Goal: Information Seeking & Learning: Learn about a topic

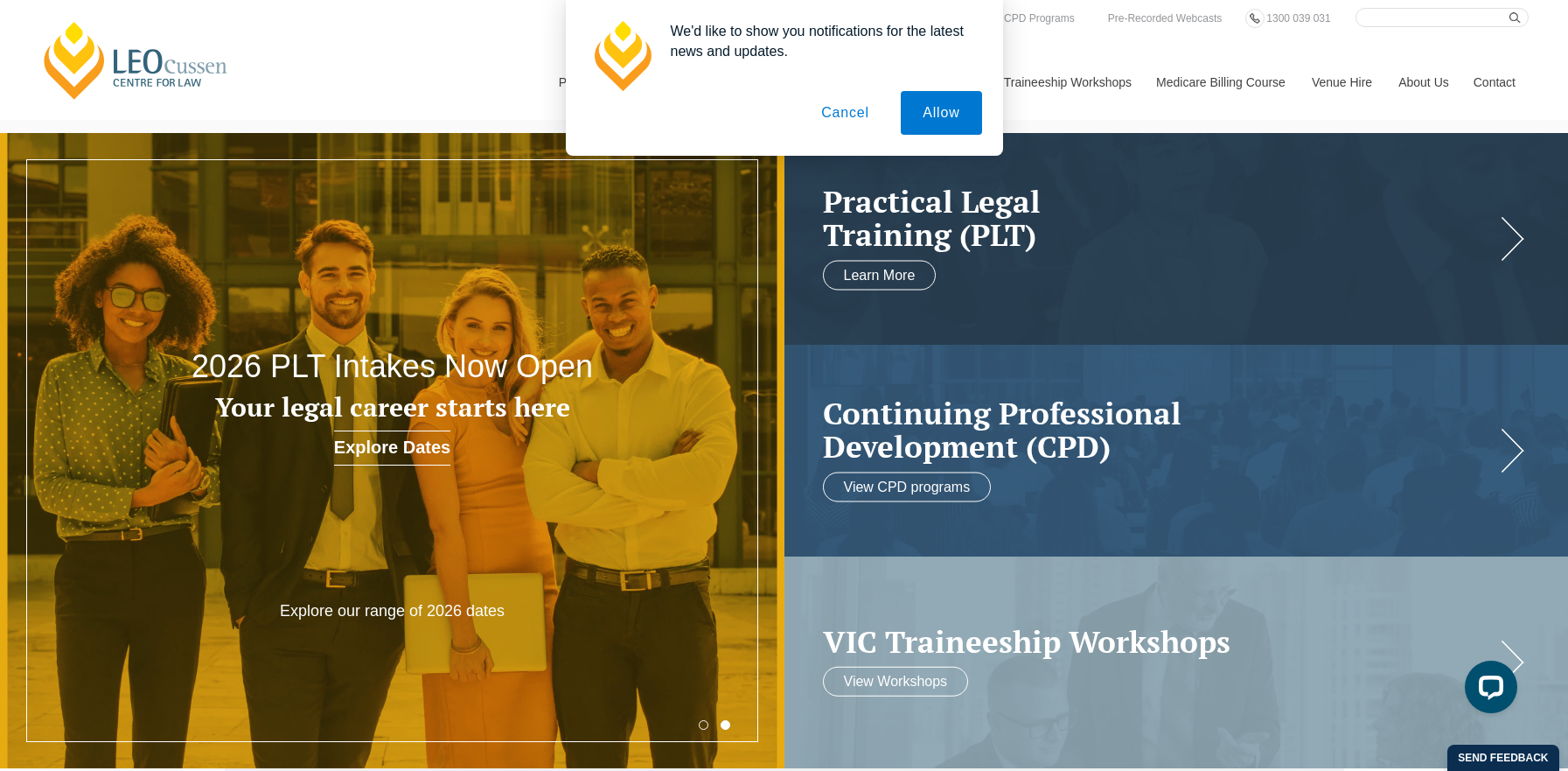
click at [841, 118] on button "Cancel" at bounding box center [845, 113] width 92 height 43
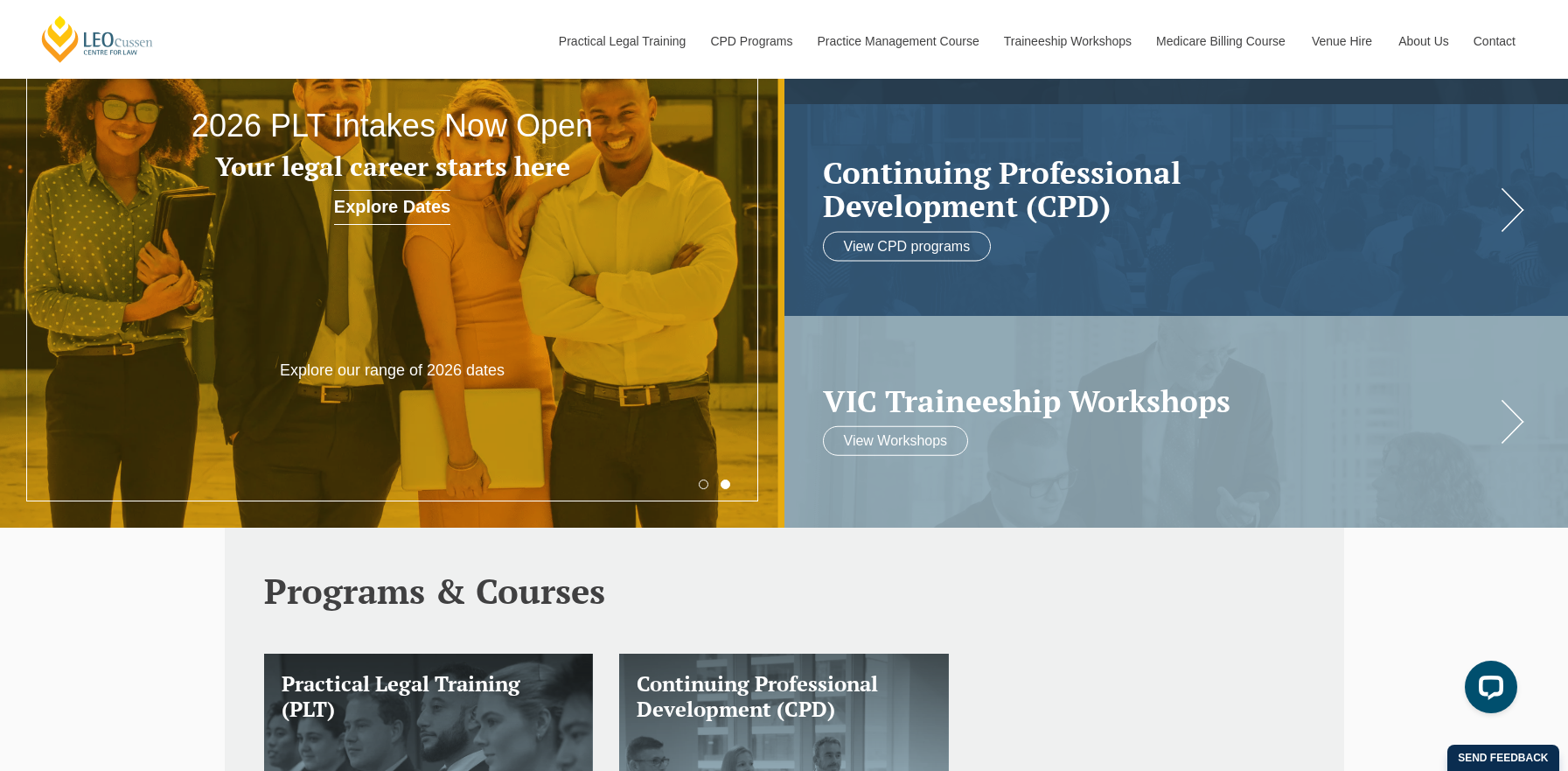
scroll to position [175, 0]
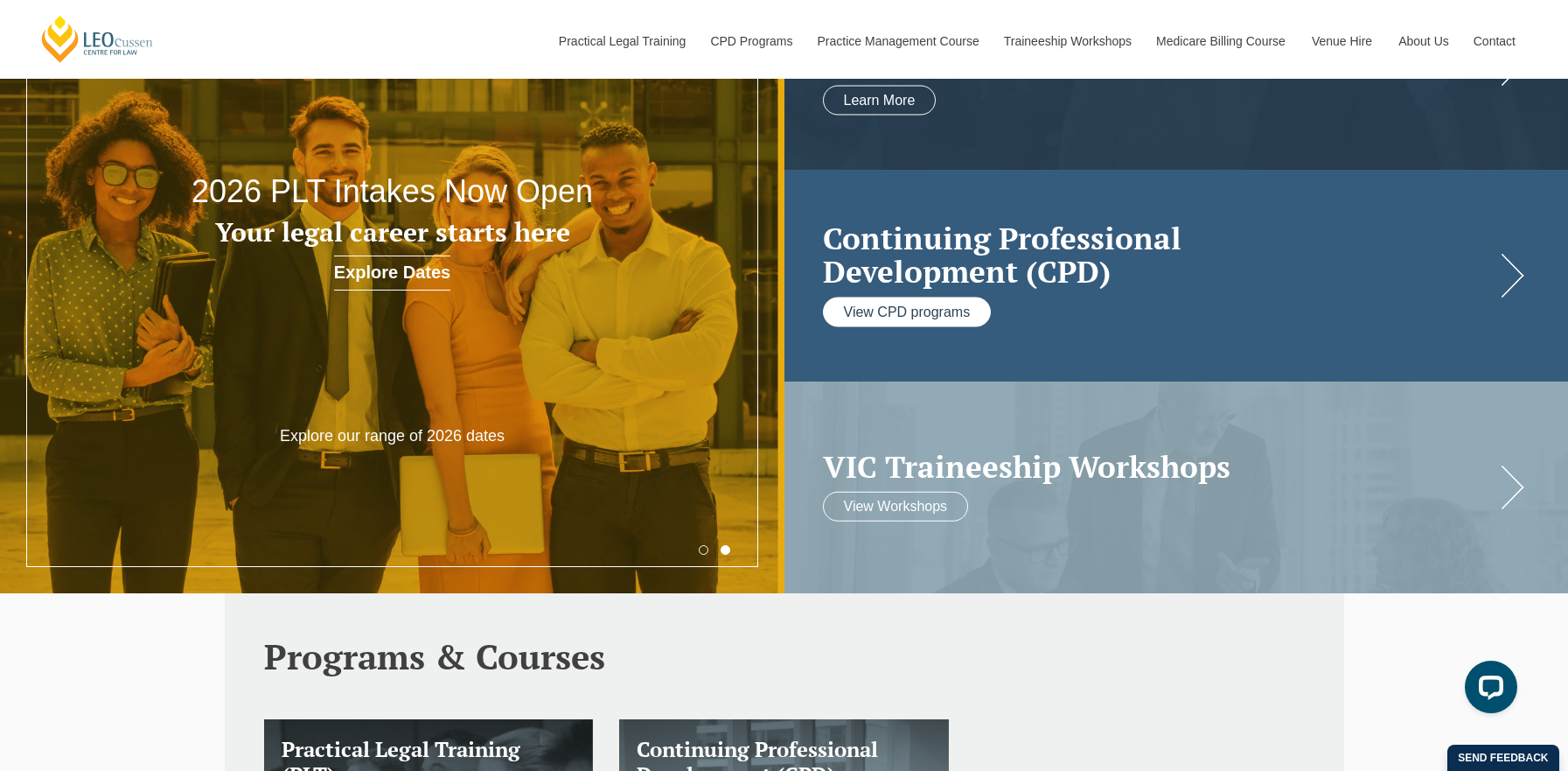
click at [878, 309] on link "View CPD programs" at bounding box center [907, 311] width 169 height 30
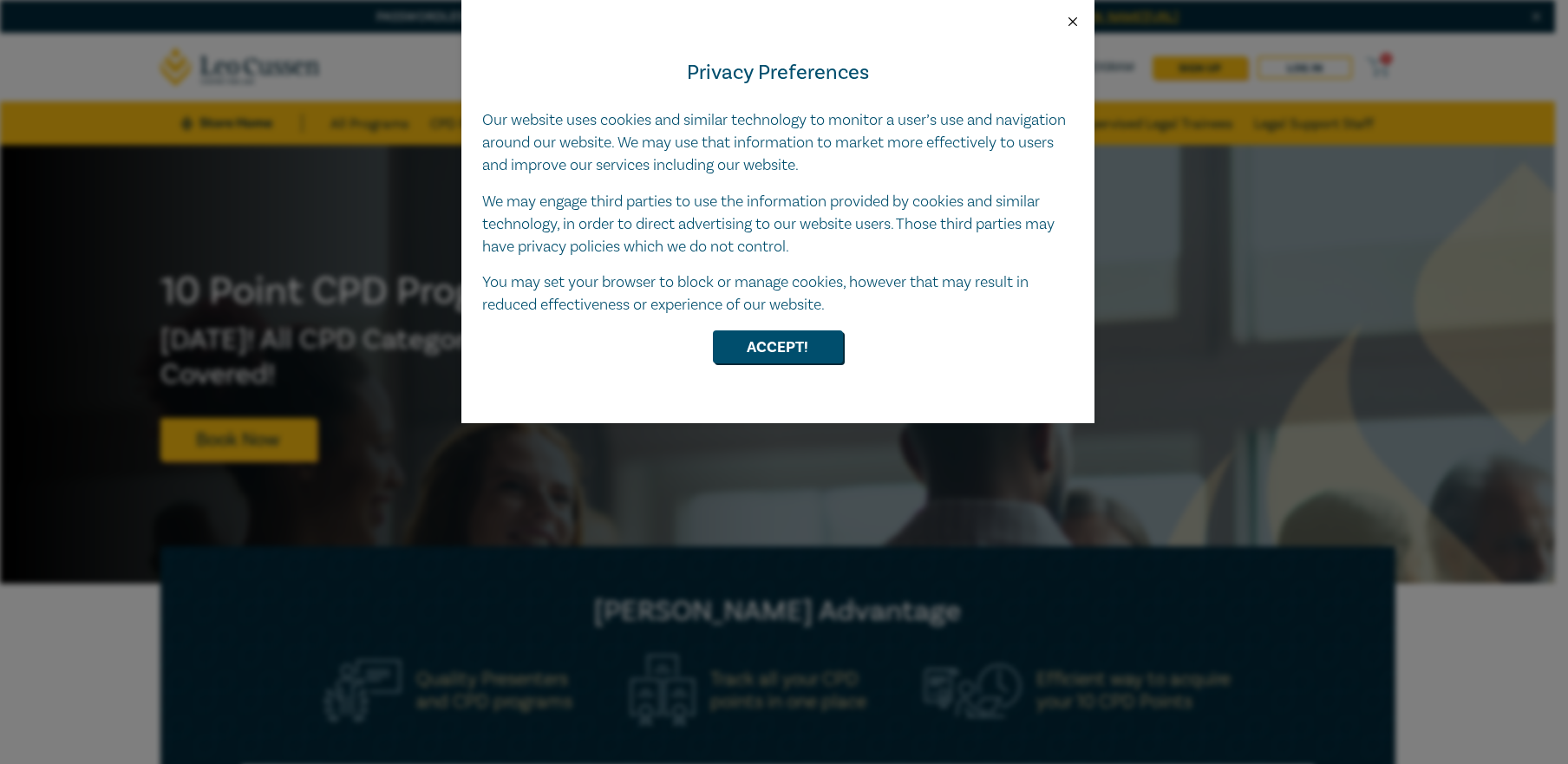
click at [1075, 21] on button "Close" at bounding box center [1073, 22] width 16 height 16
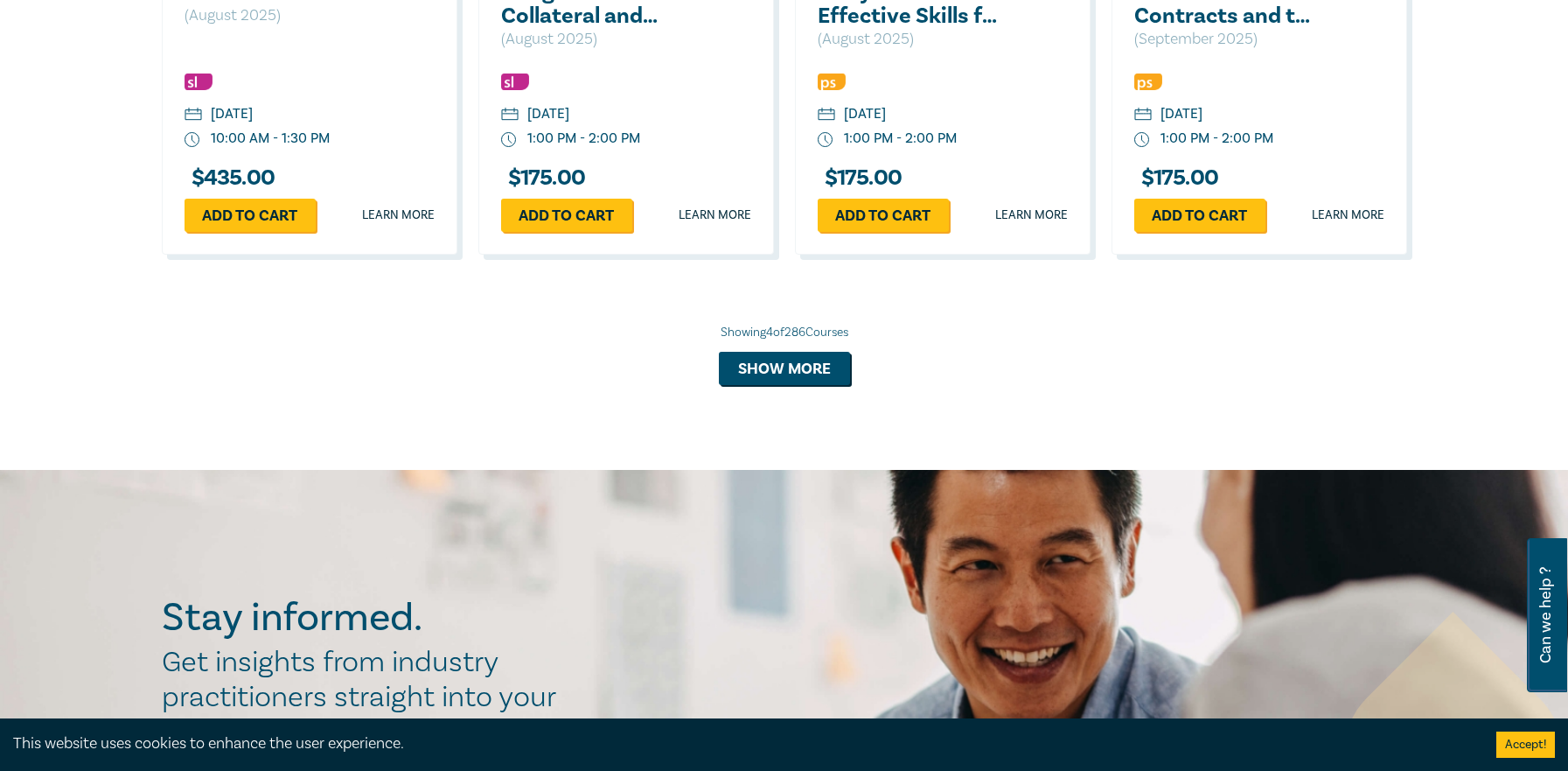
scroll to position [1488, 0]
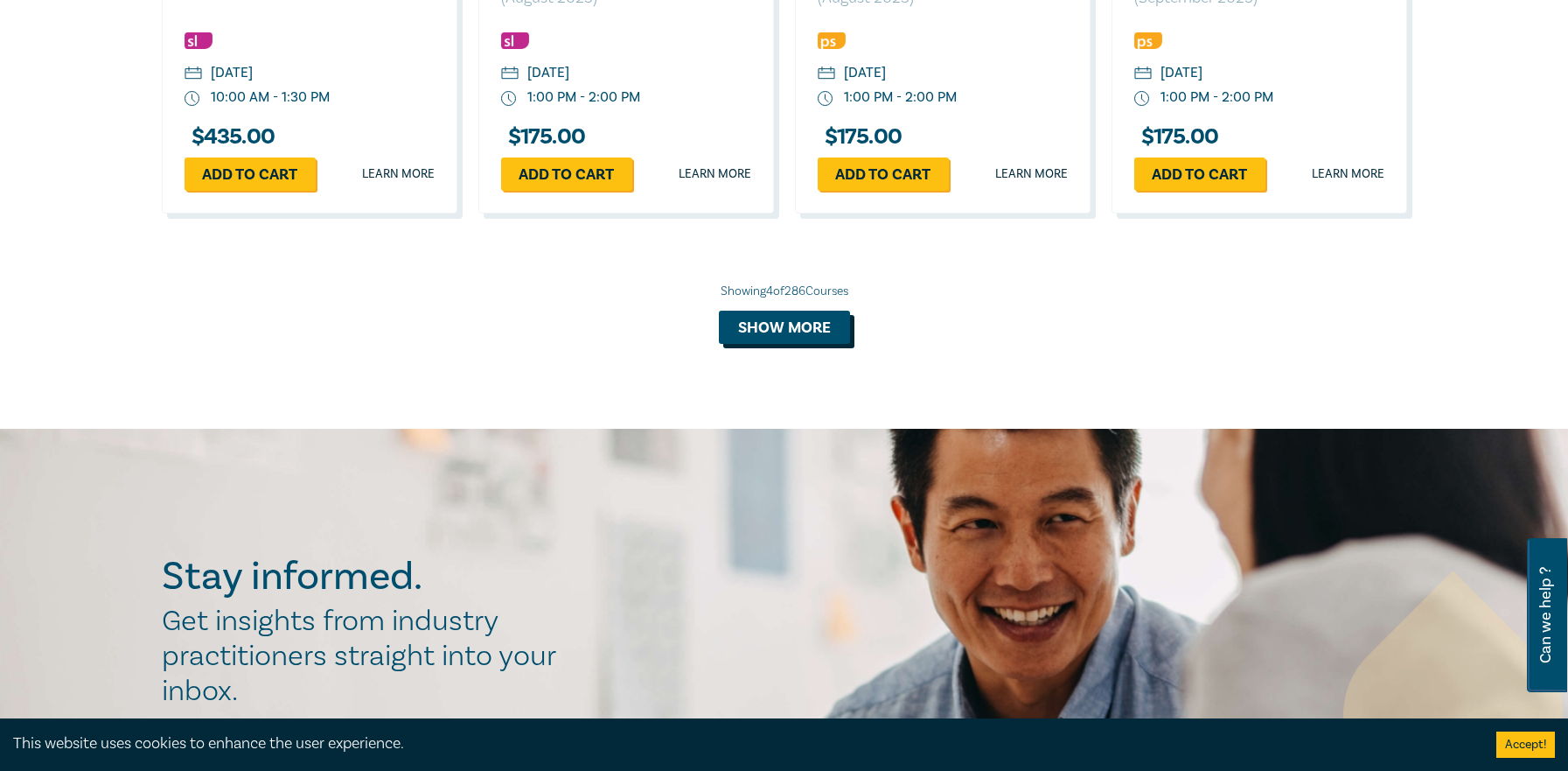
click at [779, 328] on button "Show more" at bounding box center [784, 327] width 131 height 34
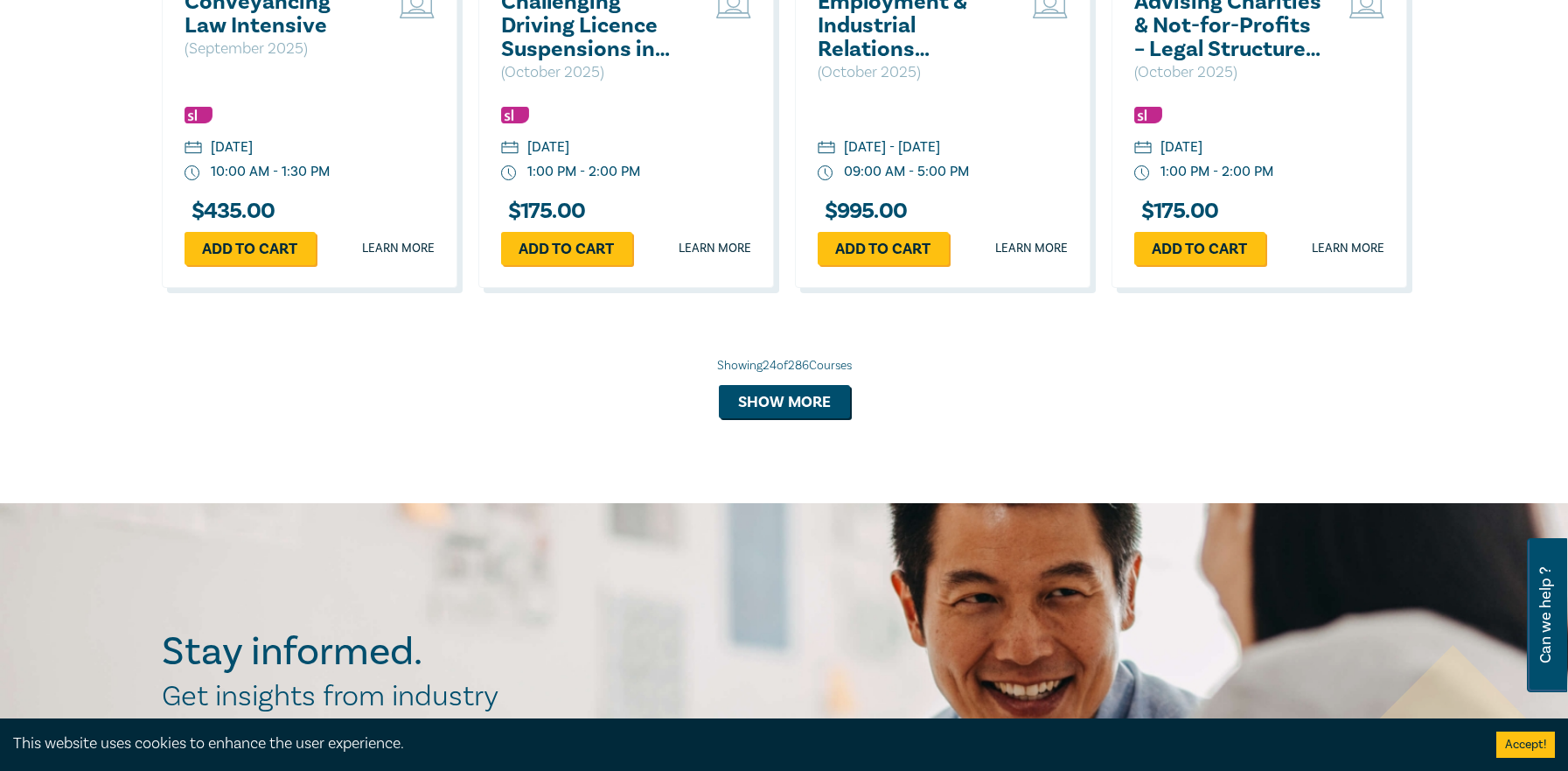
scroll to position [3149, 0]
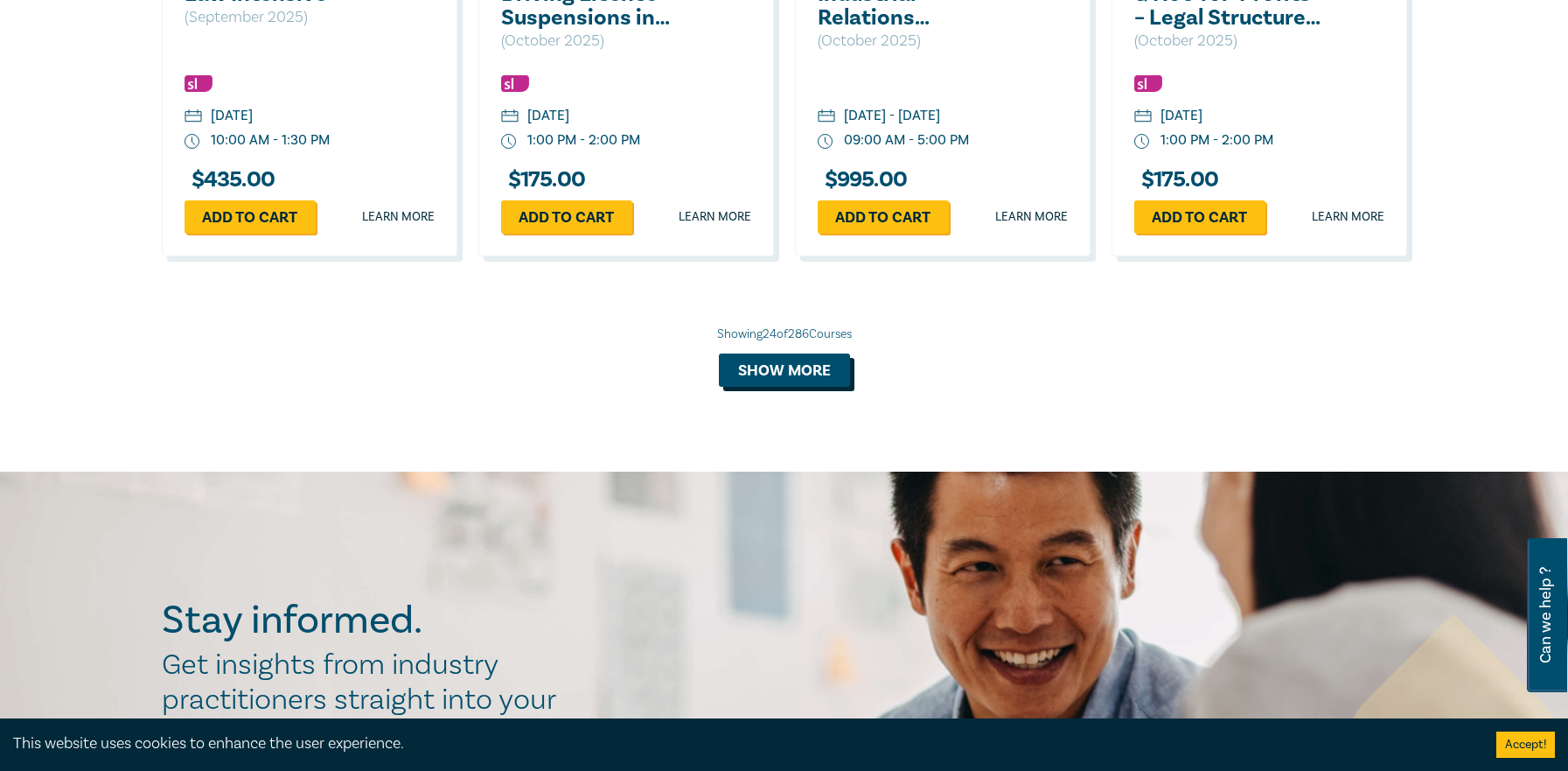
click at [808, 364] on button "Show more" at bounding box center [784, 371] width 131 height 34
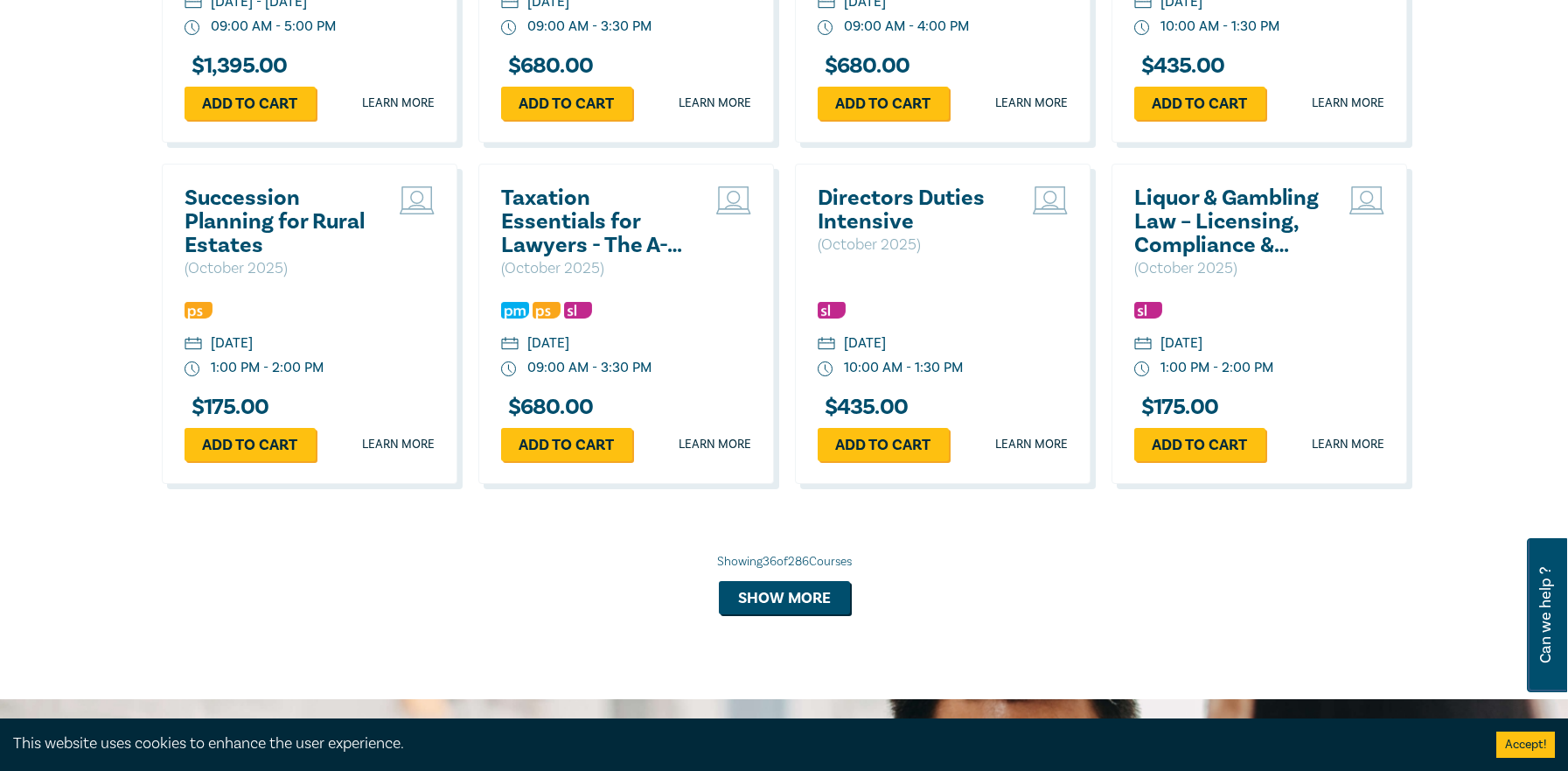
scroll to position [4024, 0]
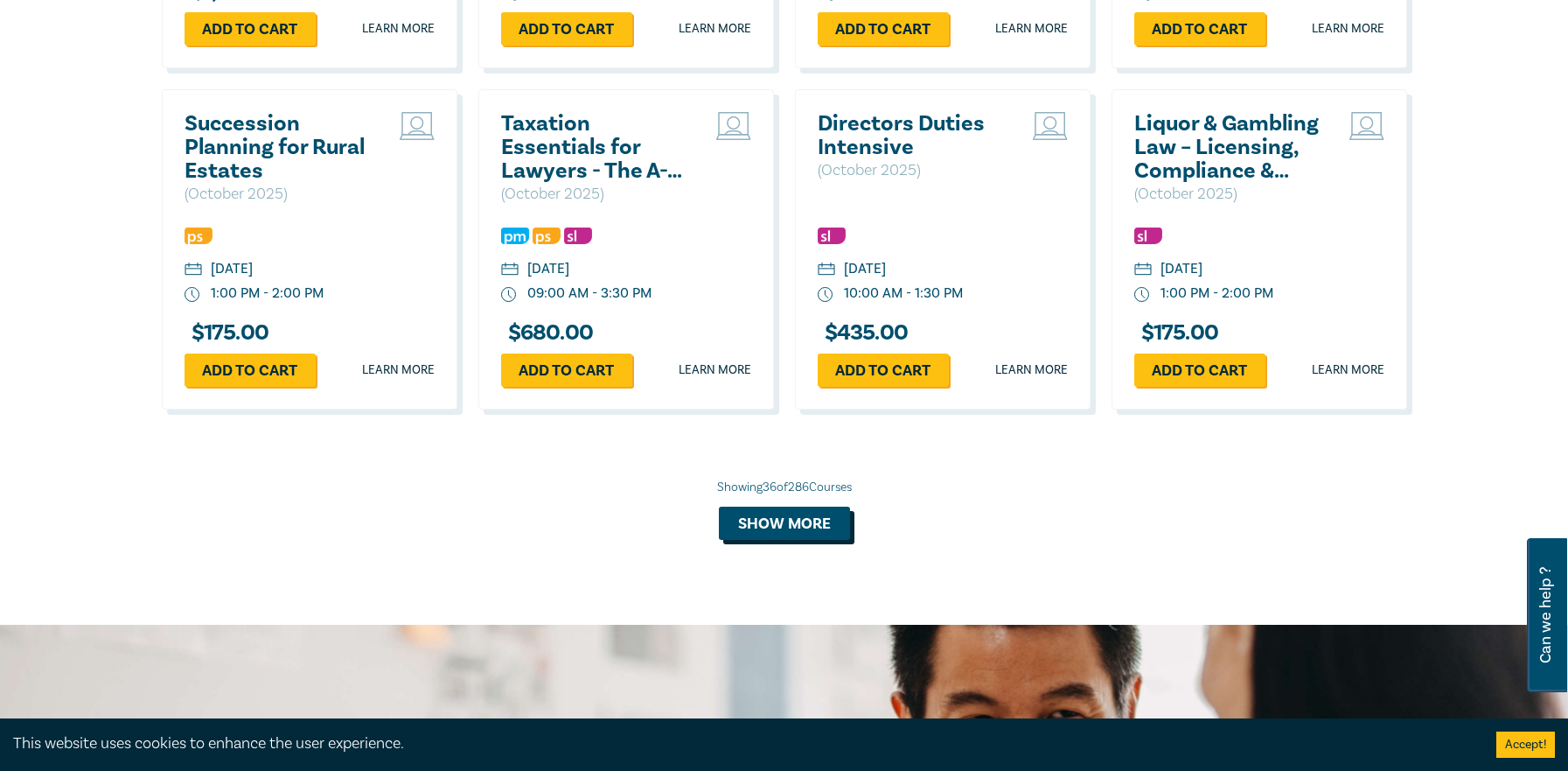
click at [813, 540] on button "Show more" at bounding box center [784, 523] width 131 height 34
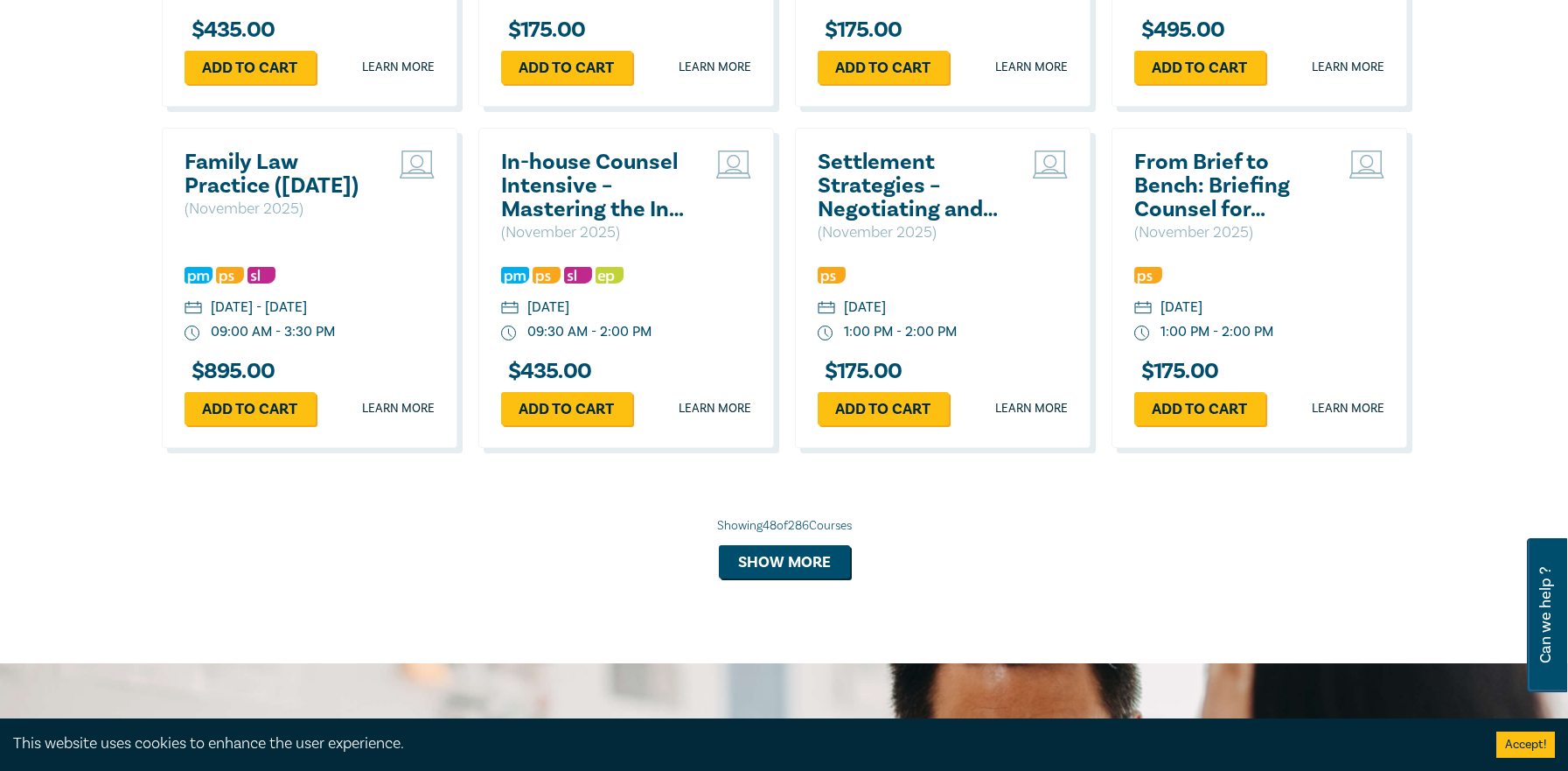
scroll to position [5074, 0]
